Goal: Check status

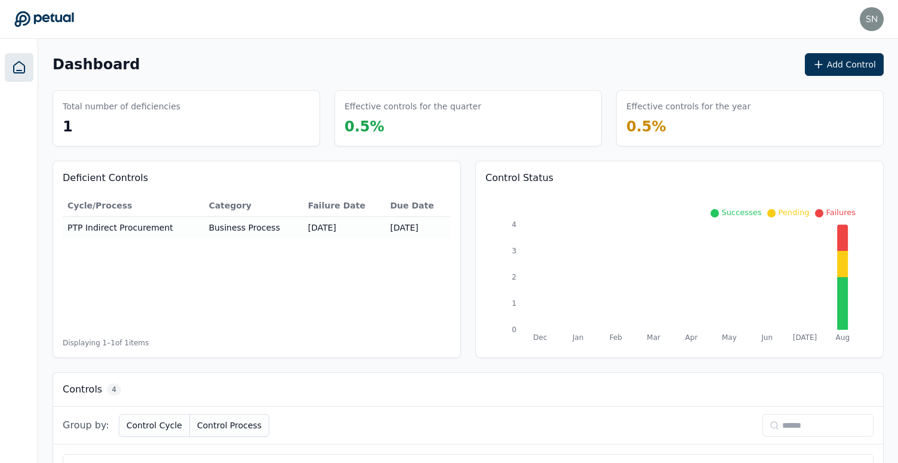
scroll to position [312, 0]
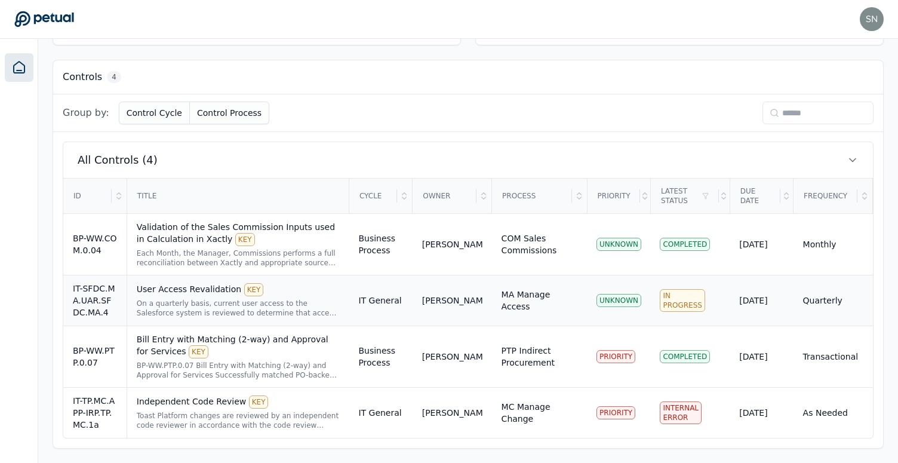
click at [278, 307] on div "On a quarterly basis, current user access to the Salesforce system is reviewed …" at bounding box center [238, 308] width 203 height 19
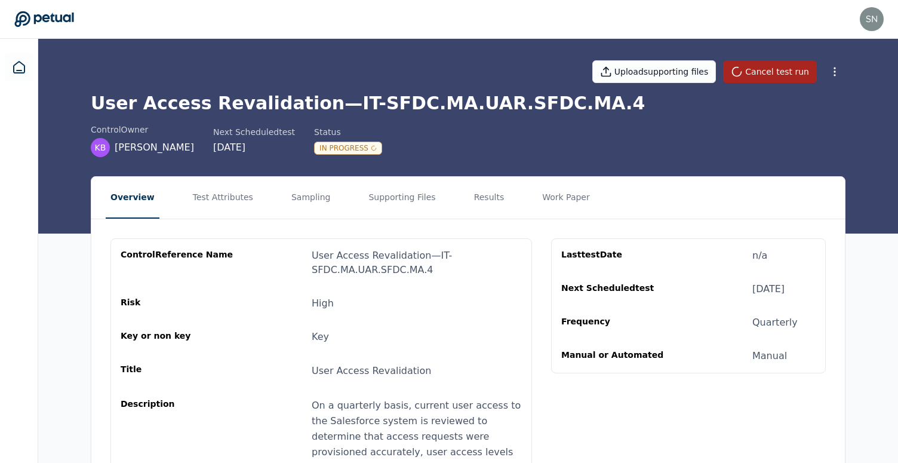
click at [767, 69] on button "Cancel test run" at bounding box center [770, 71] width 94 height 23
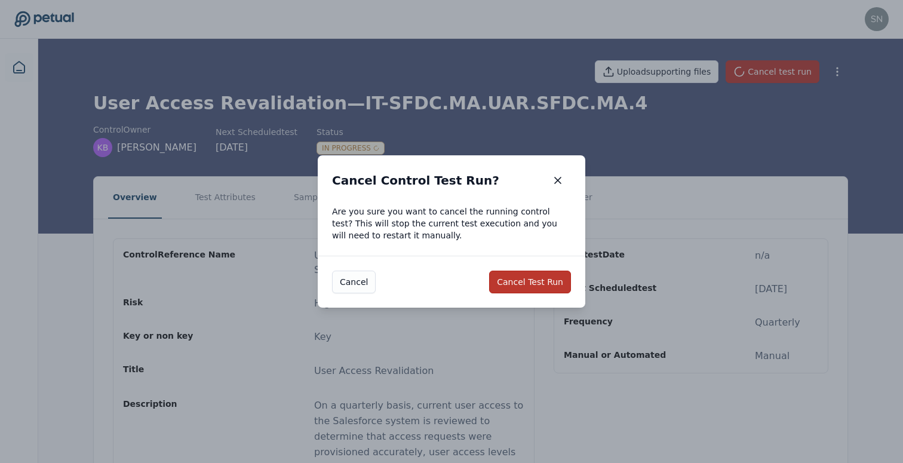
click at [542, 278] on button "Cancel Test Run" at bounding box center [530, 282] width 82 height 23
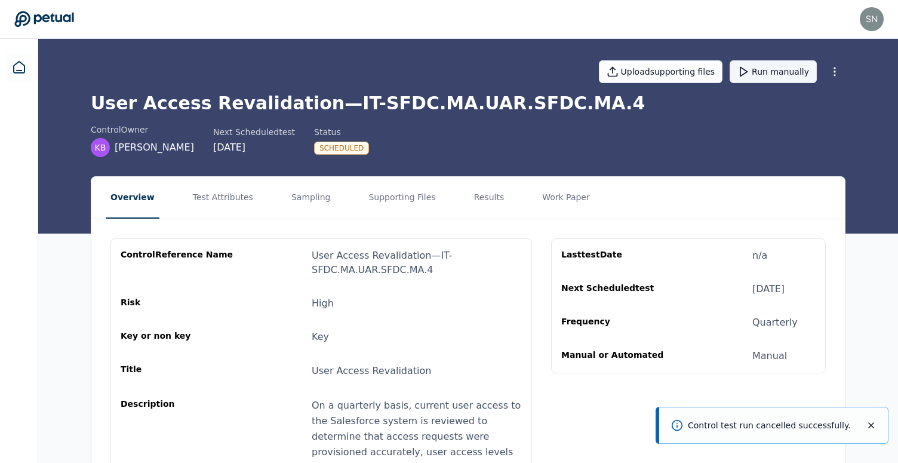
click at [782, 75] on button "Run manually" at bounding box center [773, 71] width 87 height 23
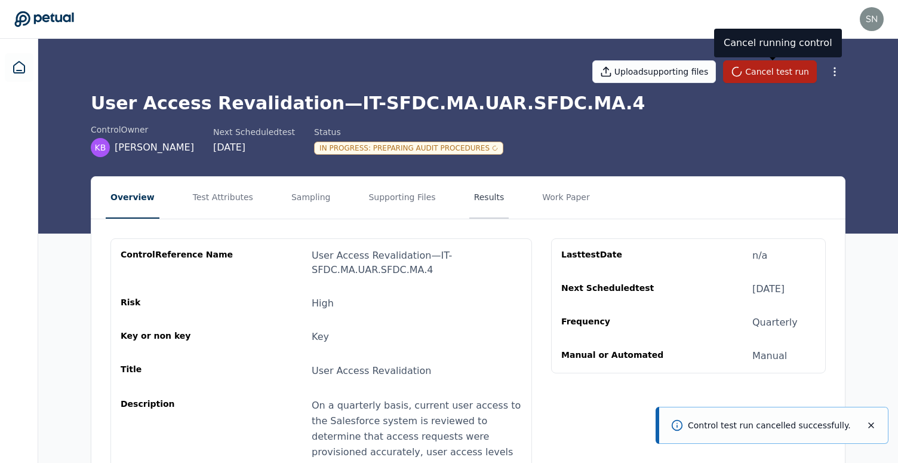
click at [485, 193] on button "Results" at bounding box center [489, 198] width 40 height 42
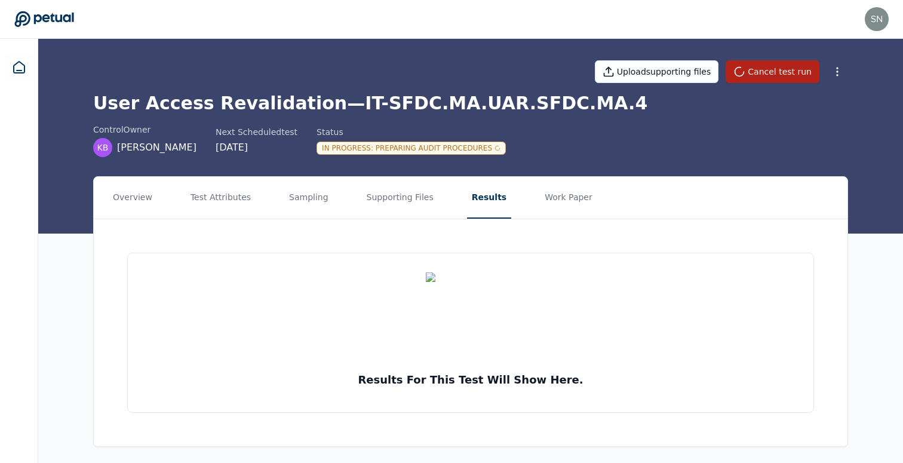
click at [448, 109] on h1 "User Access Revalidation — IT-SFDC.MA.UAR.SFDC.MA.4" at bounding box center [470, 103] width 755 height 21
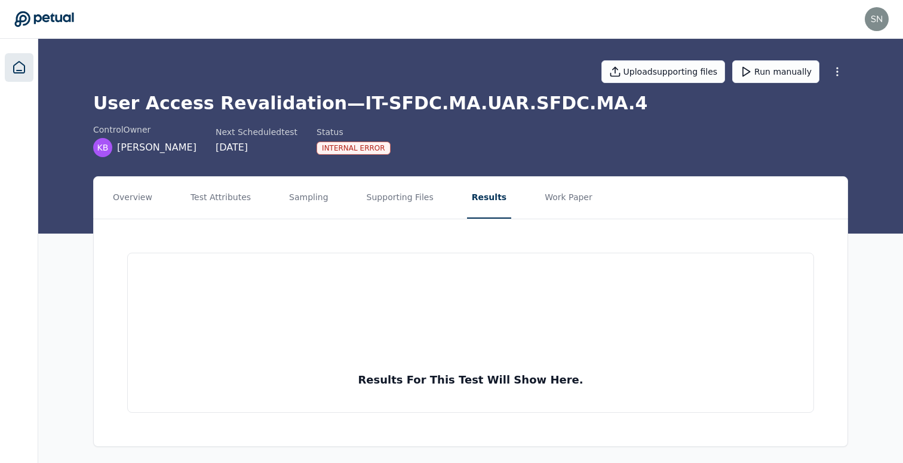
click at [18, 60] on icon at bounding box center [19, 67] width 14 height 14
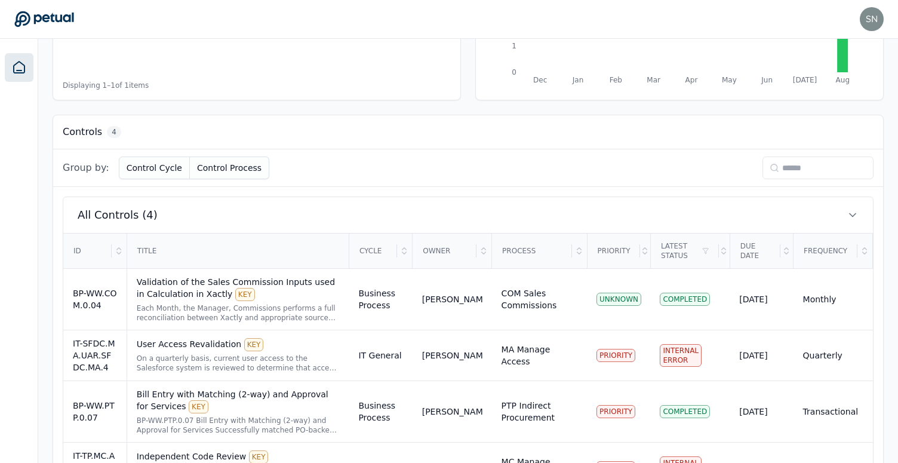
scroll to position [312, 0]
